Goal: Task Accomplishment & Management: Use online tool/utility

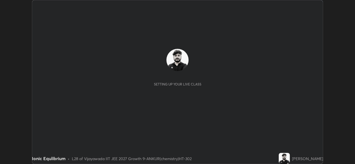
scroll to position [164, 355]
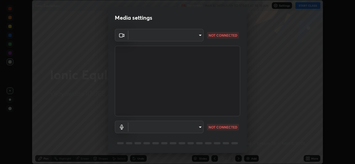
type input "6abeaecdeb226f2625be572e5a91b17e3a43c10ff086736bc350871787b847bf"
type input "default"
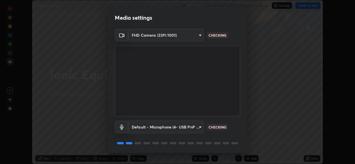
scroll to position [18, 0]
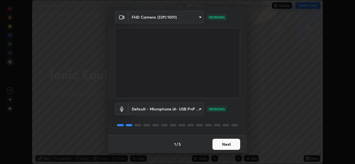
click at [221, 146] on button "Next" at bounding box center [226, 144] width 28 height 11
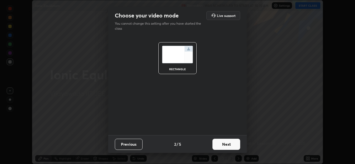
scroll to position [0, 0]
click at [222, 146] on button "Next" at bounding box center [226, 144] width 28 height 11
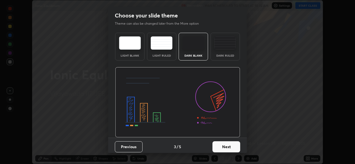
click at [222, 146] on button "Next" at bounding box center [226, 146] width 28 height 11
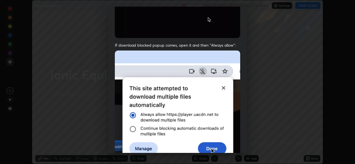
scroll to position [131, 0]
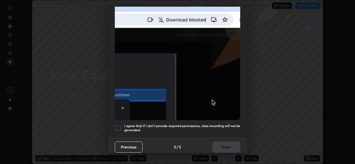
click at [121, 127] on div at bounding box center [118, 128] width 7 height 7
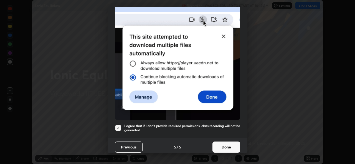
click at [230, 146] on button "Done" at bounding box center [226, 146] width 28 height 11
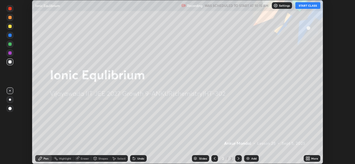
click at [309, 6] on button "START CLASS" at bounding box center [307, 5] width 25 height 7
click at [306, 6] on button "START CLASS" at bounding box center [307, 5] width 25 height 7
